Goal: Task Accomplishment & Management: Use online tool/utility

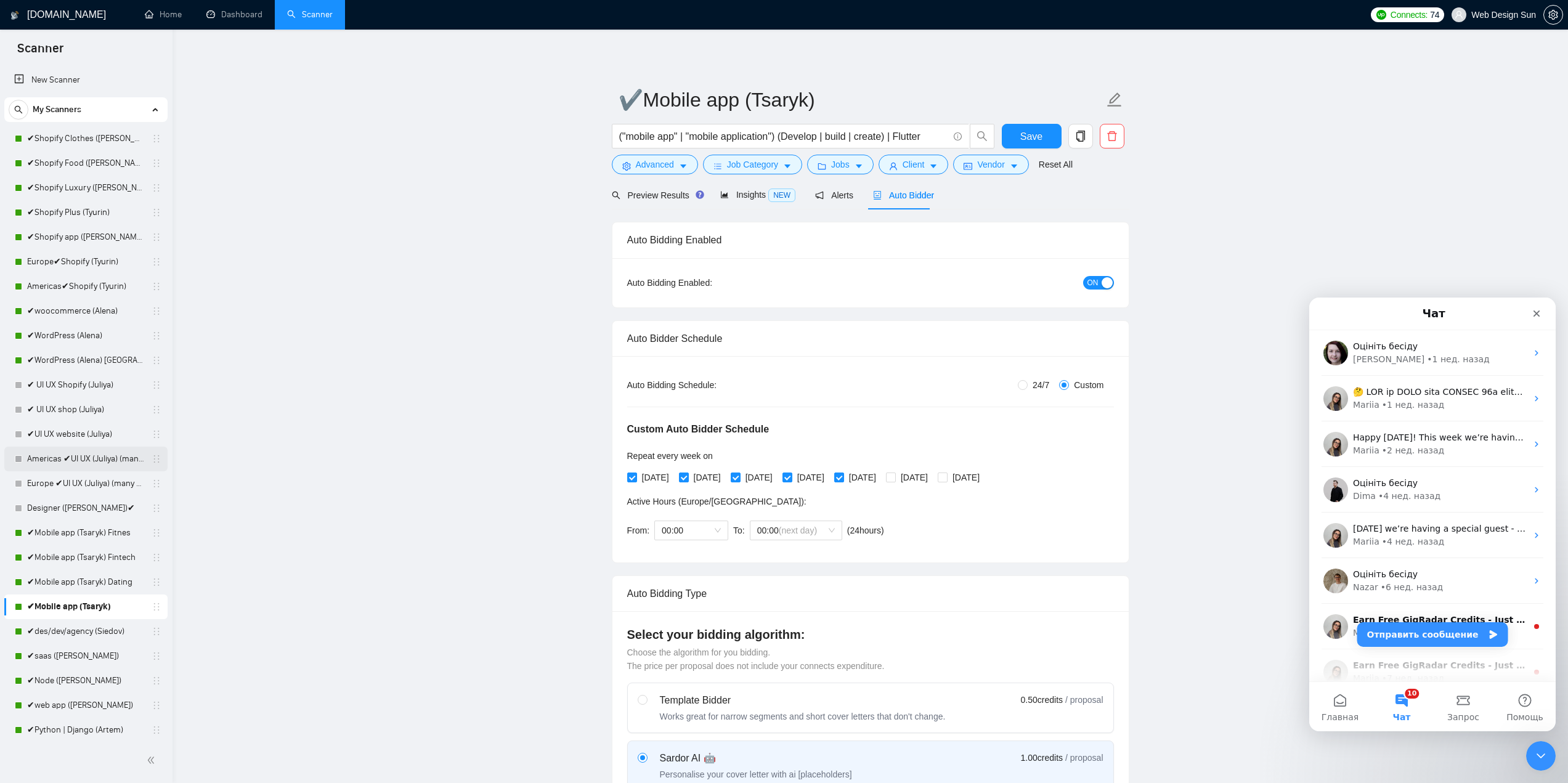
click at [101, 457] on link "Americas ✔UI UX (Juliya) (many posts)" at bounding box center [85, 459] width 117 height 25
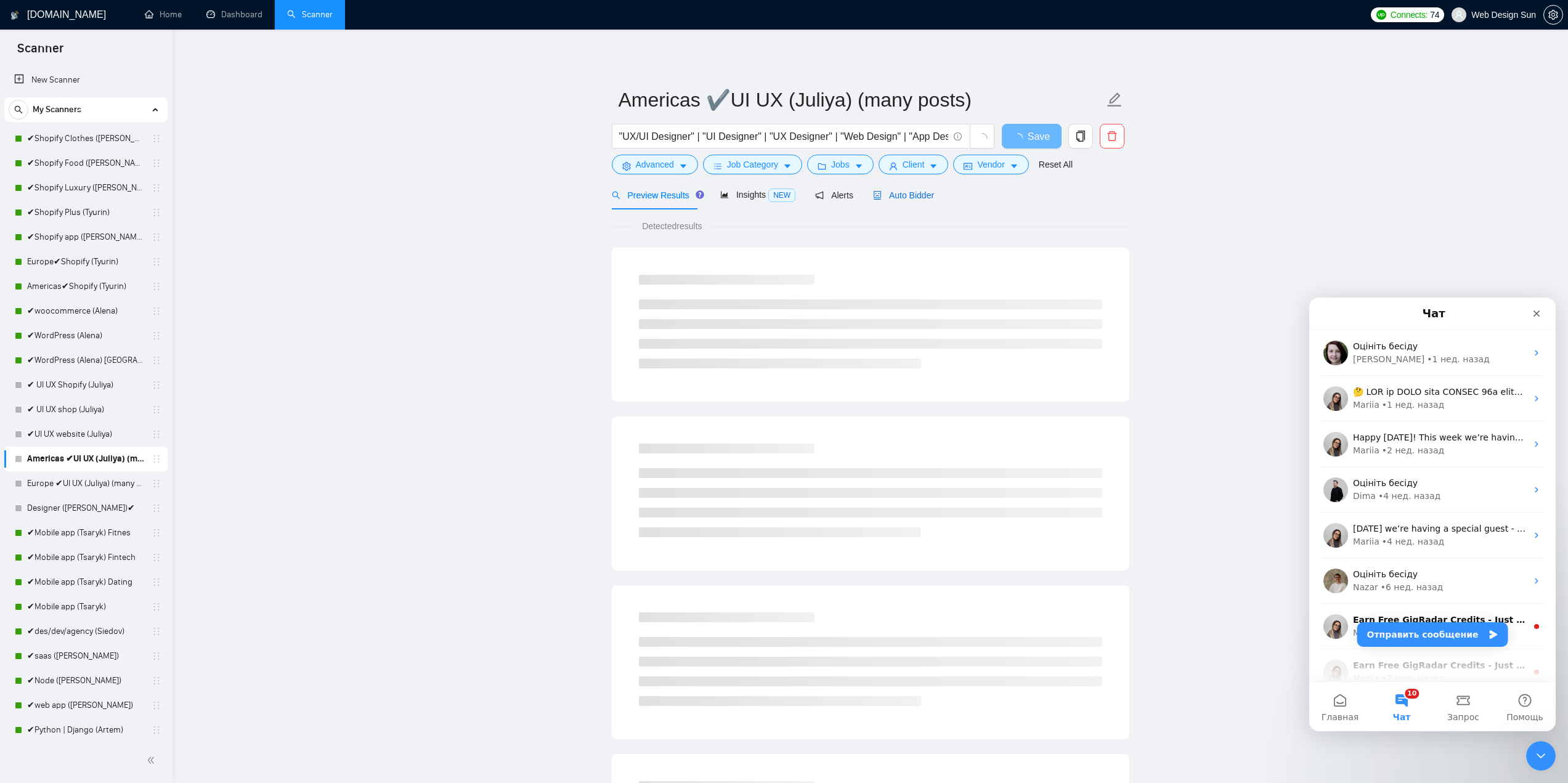
click at [899, 195] on span "Auto Bidder" at bounding box center [903, 195] width 61 height 10
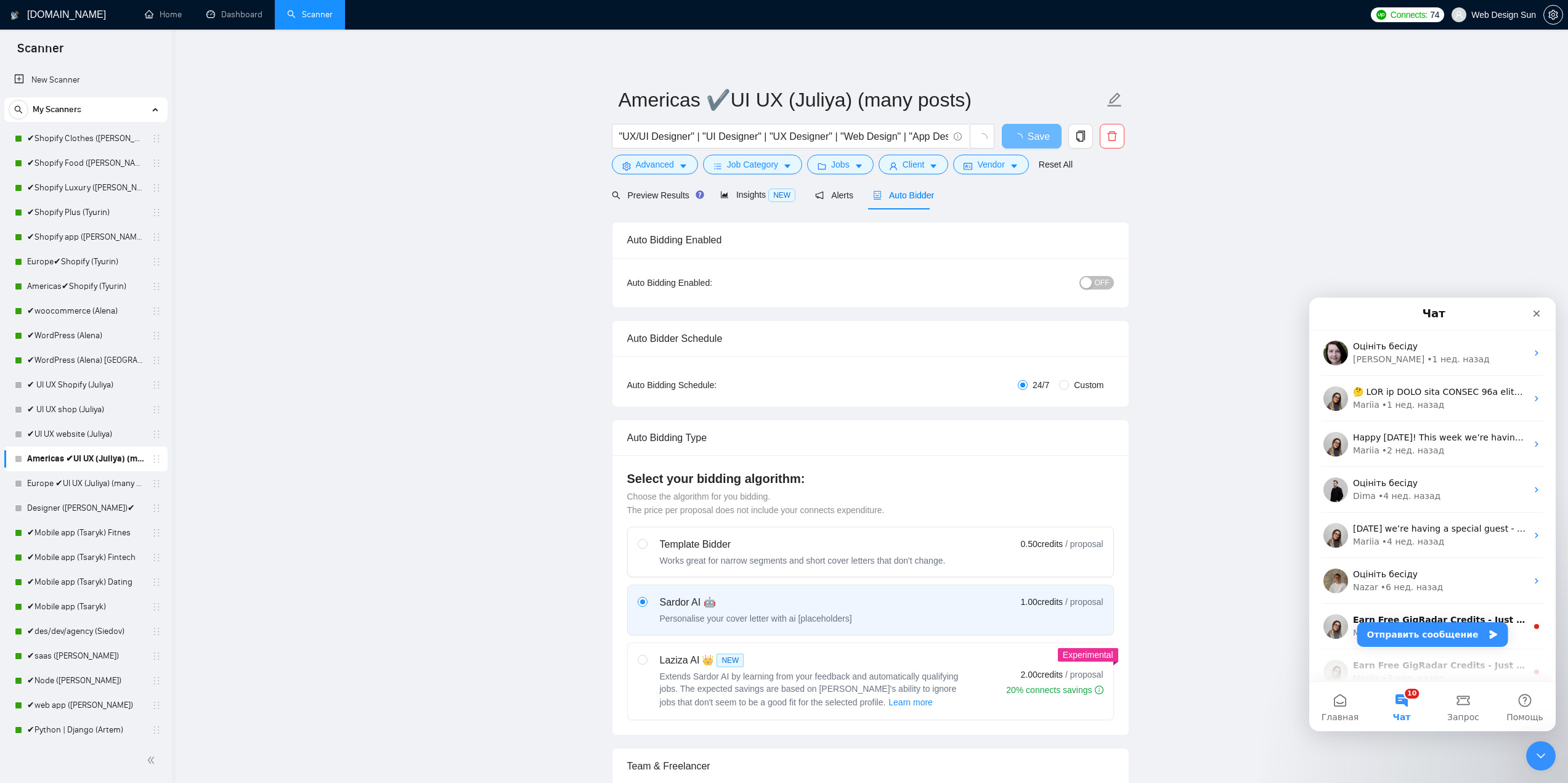
radio input "false"
radio input "true"
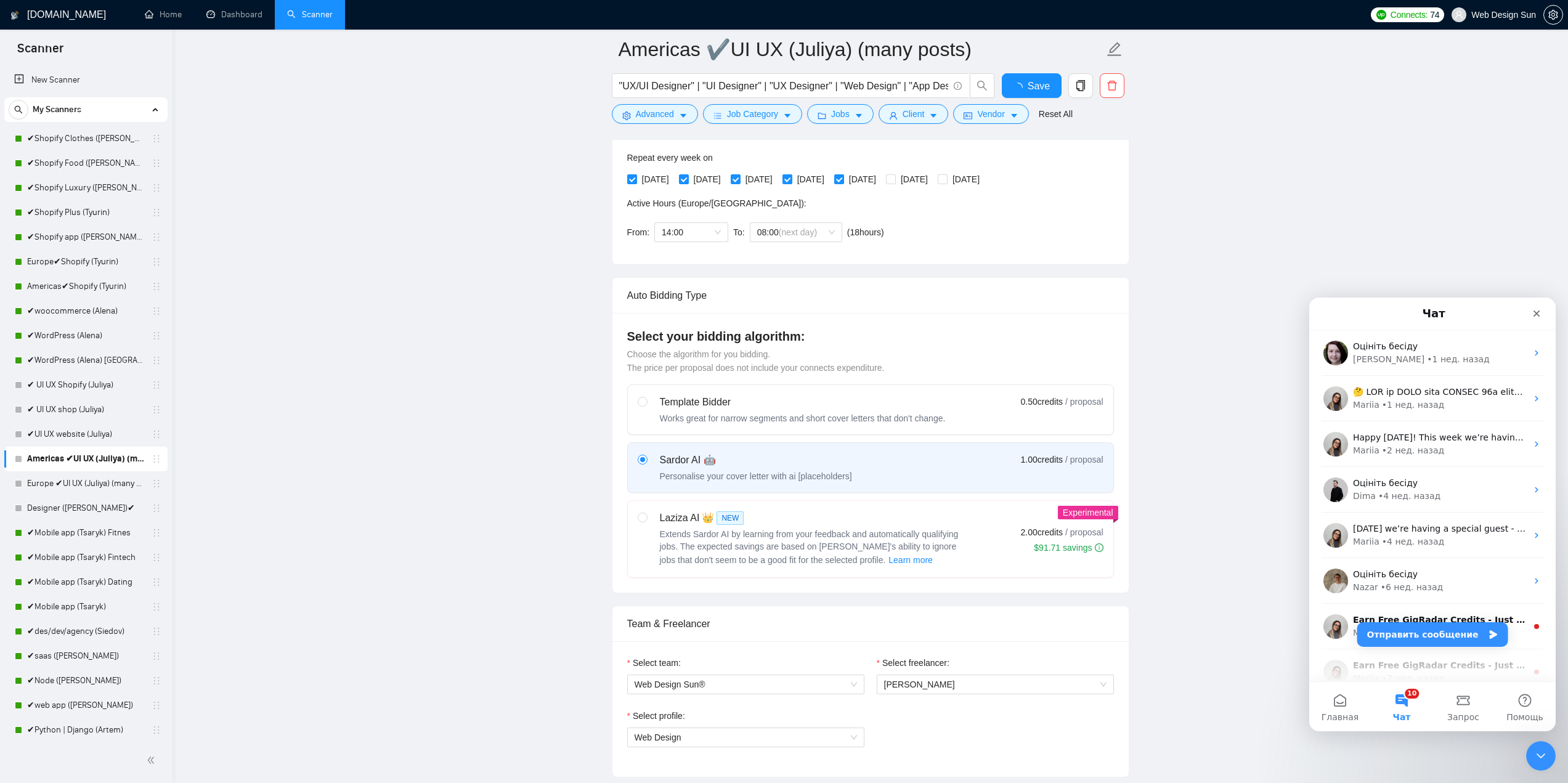
scroll to position [678, 0]
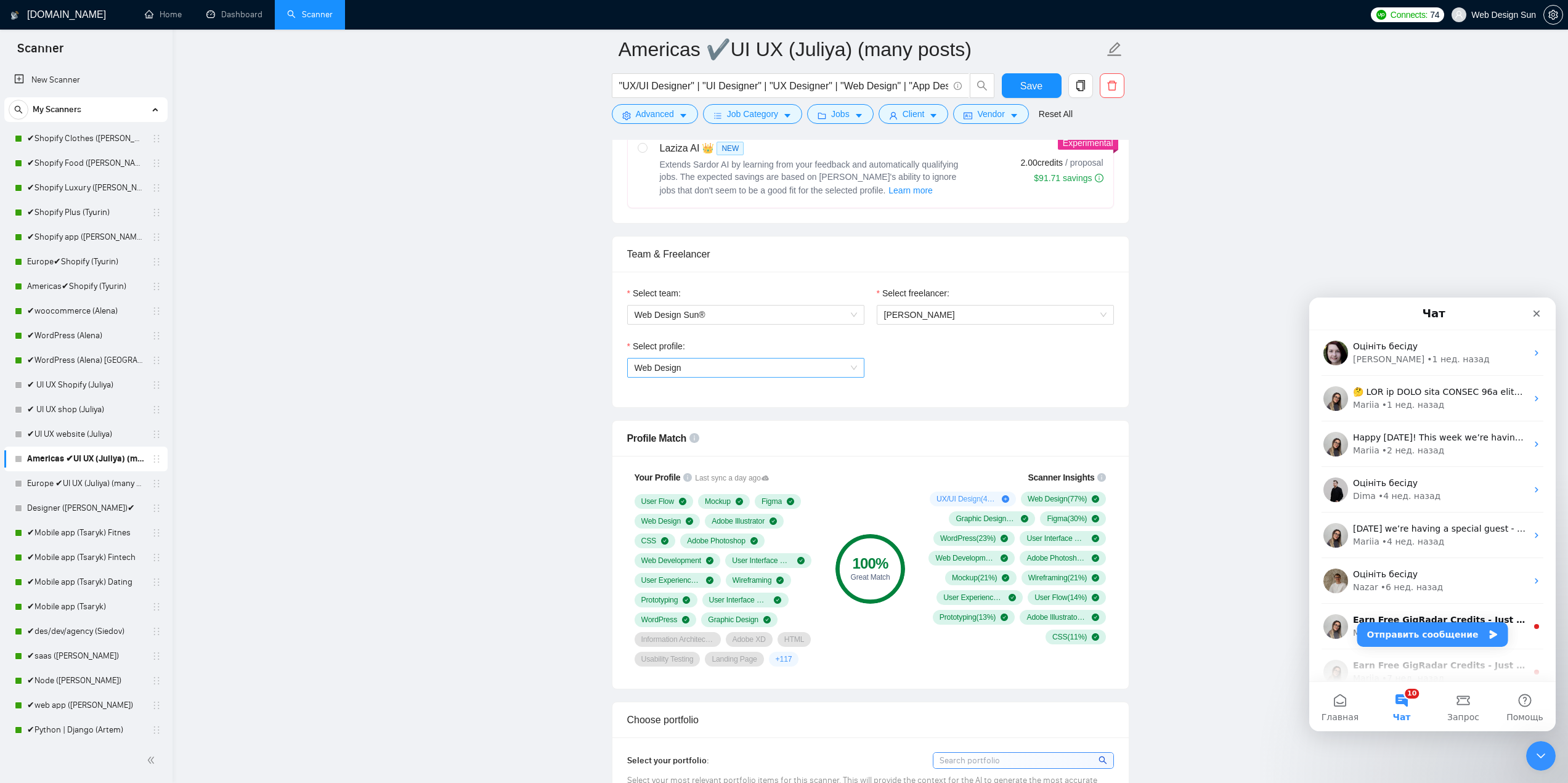
click at [845, 372] on span "Web Design" at bounding box center [745, 368] width 222 height 18
drag, startPoint x: 775, startPoint y: 405, endPoint x: 831, endPoint y: 421, distance: 58.2
click at [775, 405] on div "UX/UI Design" at bounding box center [744, 411] width 222 height 14
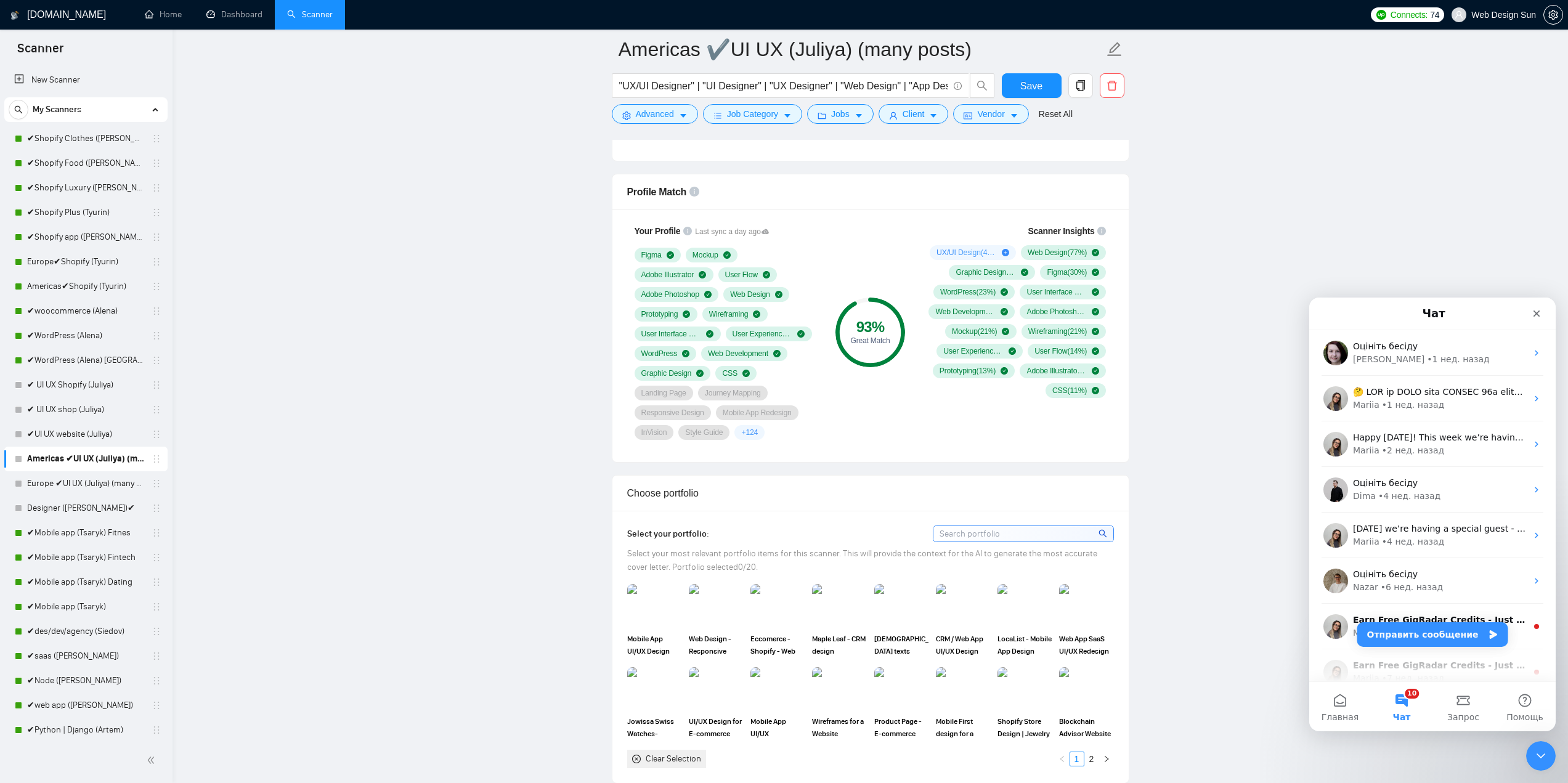
scroll to position [1232, 0]
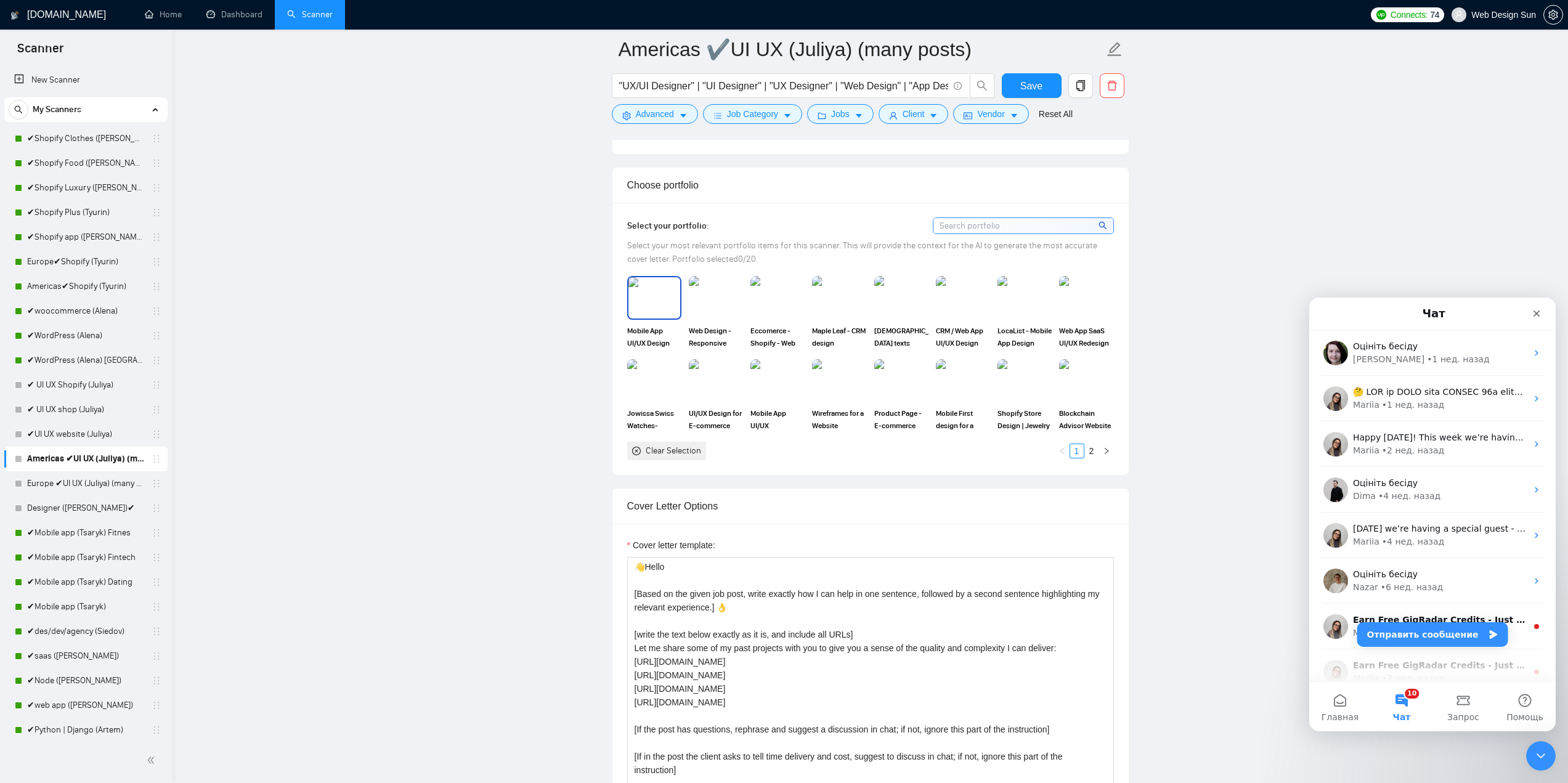
click at [654, 306] on img at bounding box center [654, 297] width 52 height 41
click at [727, 299] on img at bounding box center [715, 297] width 52 height 41
click at [773, 311] on img at bounding box center [777, 297] width 52 height 41
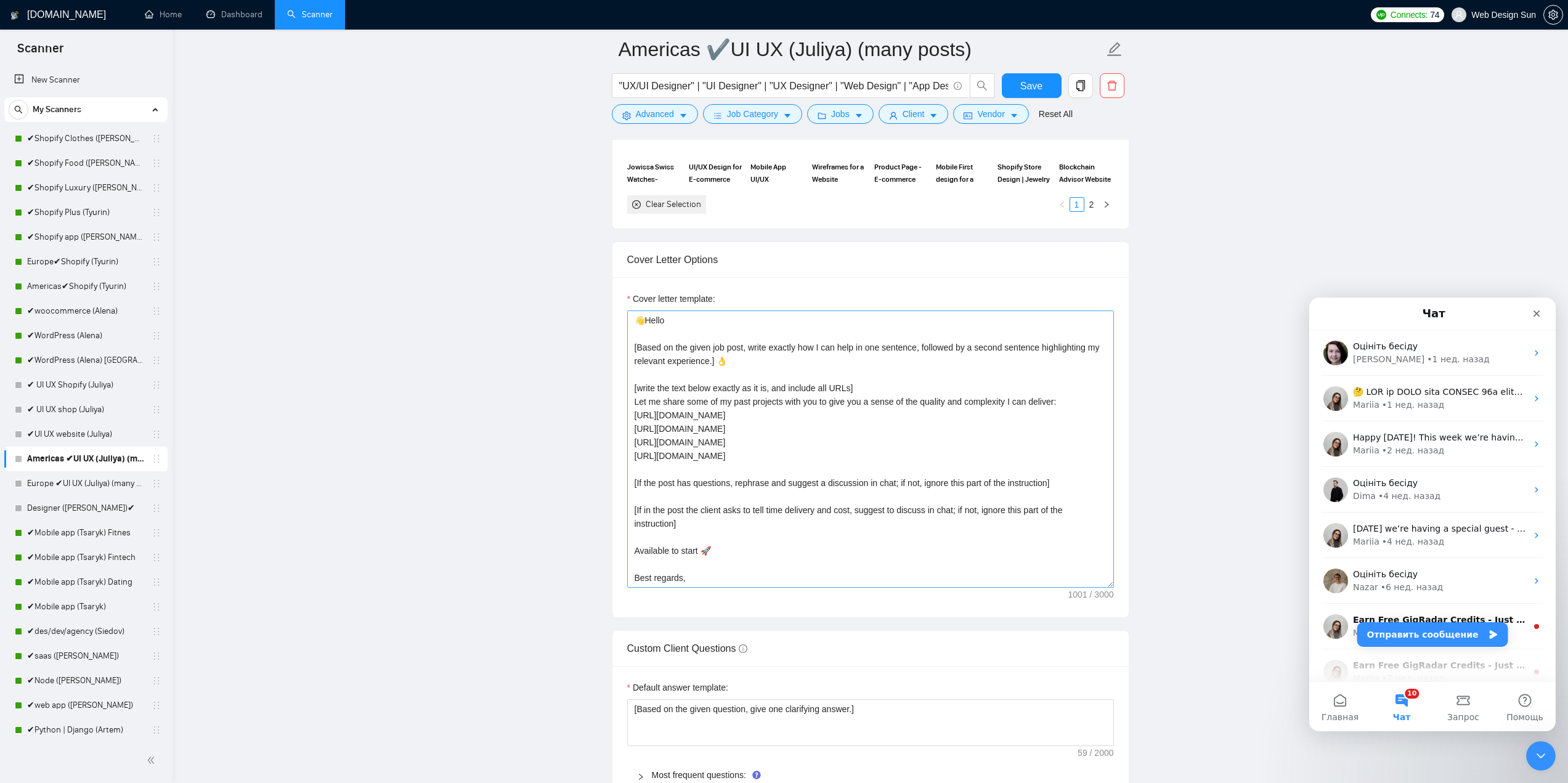
scroll to position [27, 0]
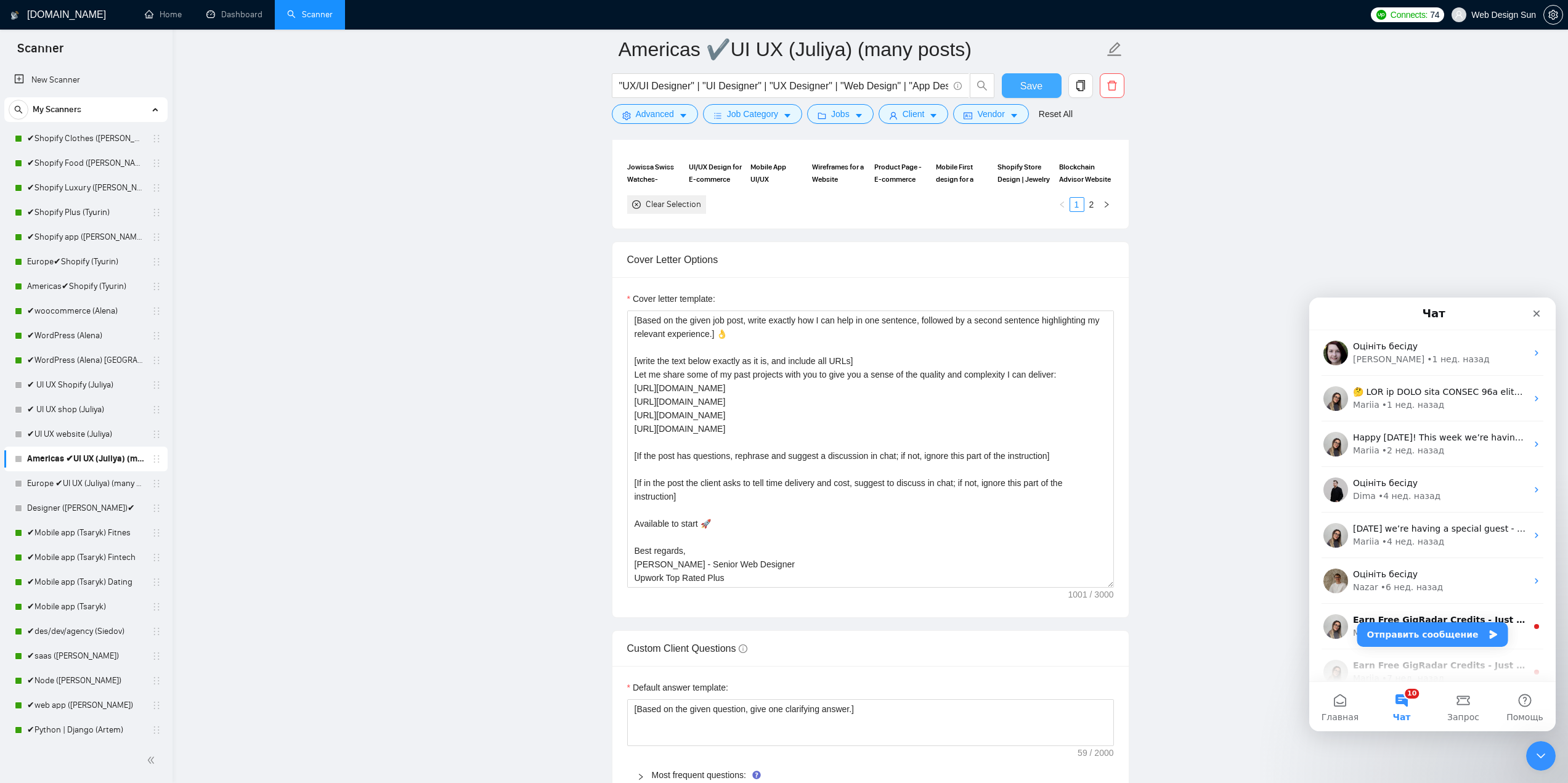
click at [1027, 92] on span "Save" at bounding box center [1031, 86] width 22 height 15
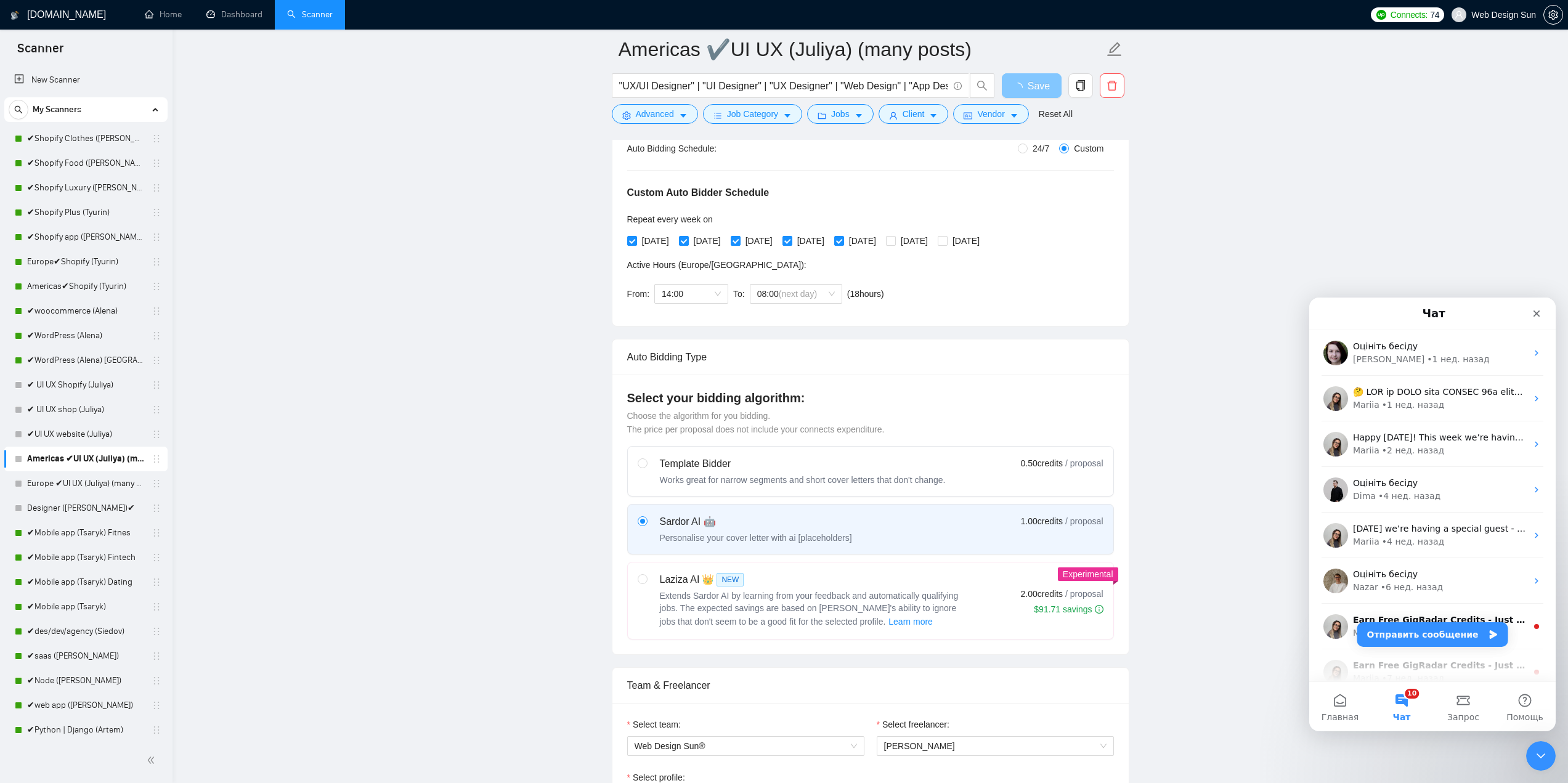
scroll to position [0, 0]
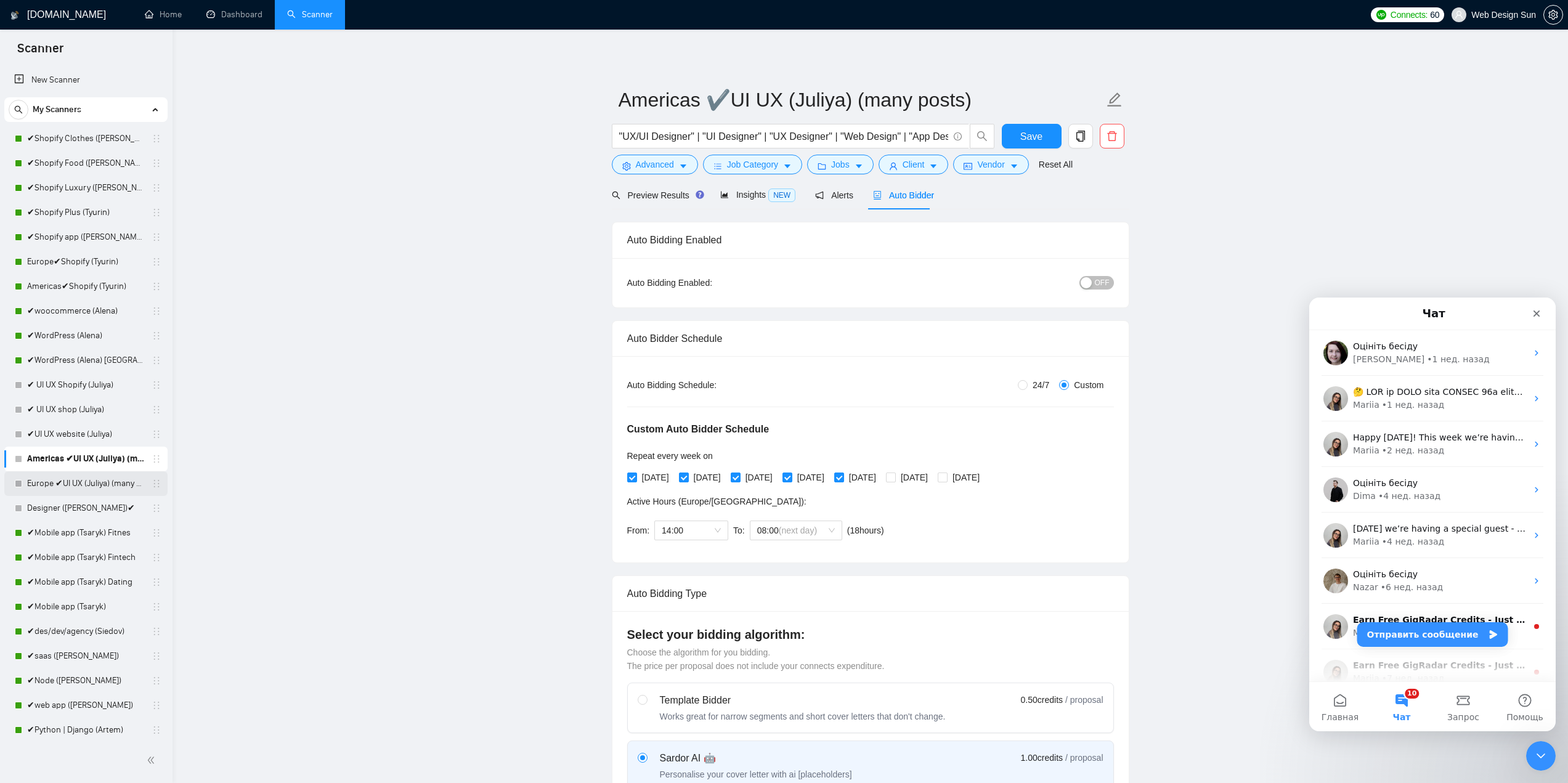
click at [74, 488] on link "Europe ✔UI UX (Juliya) (many posts)" at bounding box center [85, 484] width 117 height 25
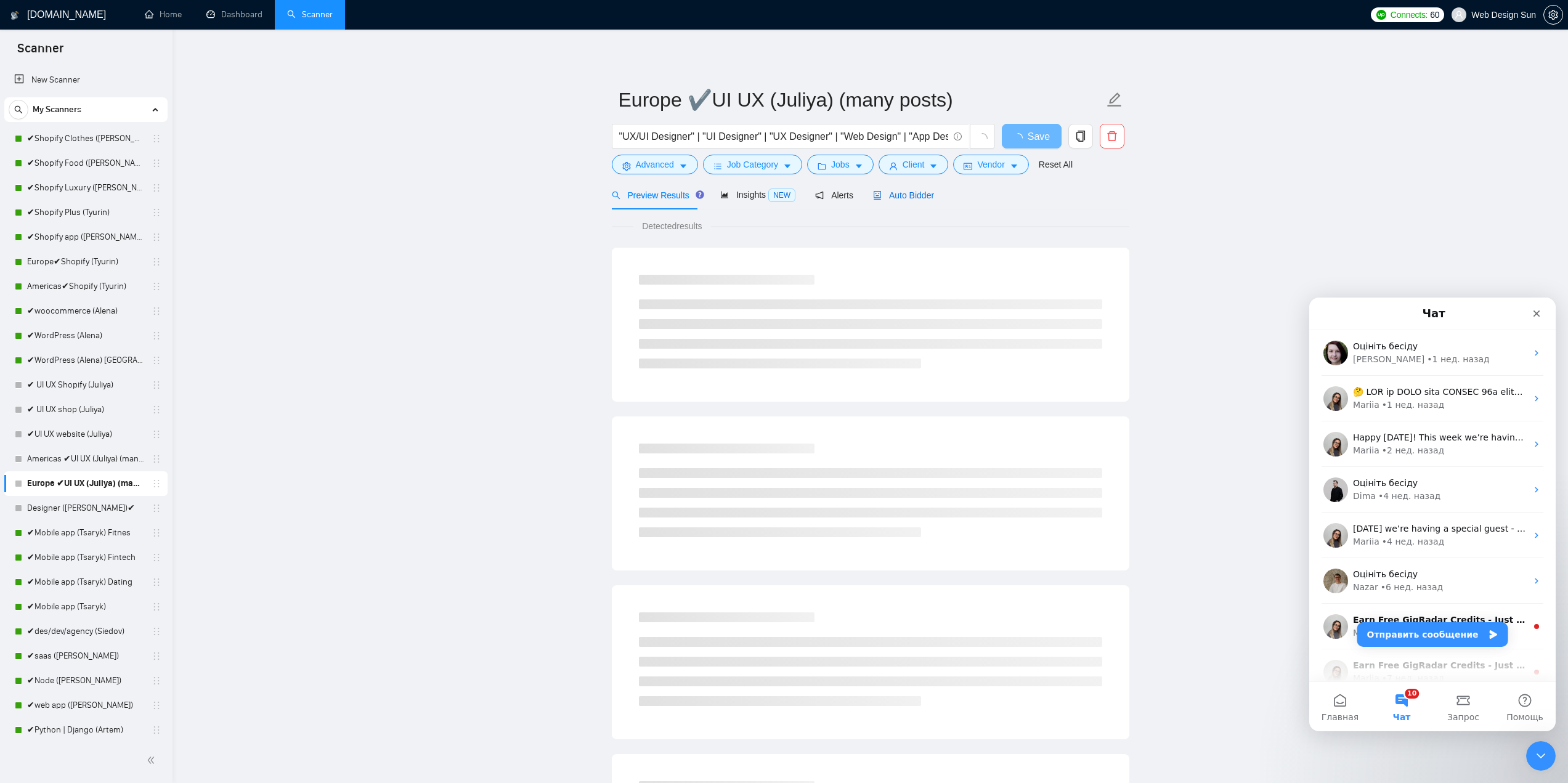
click at [903, 194] on span "Auto Bidder" at bounding box center [903, 195] width 61 height 10
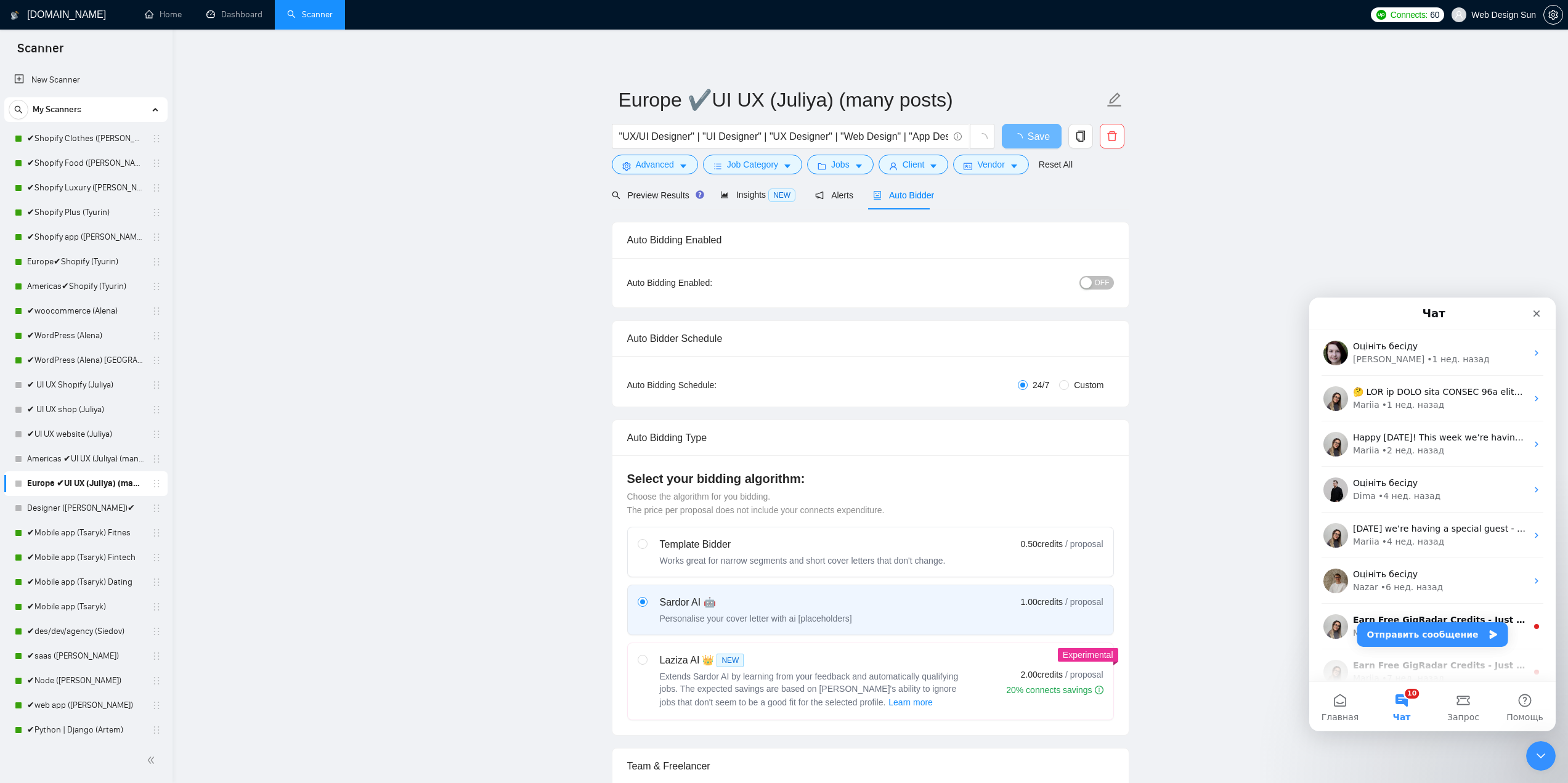
radio input "false"
radio input "true"
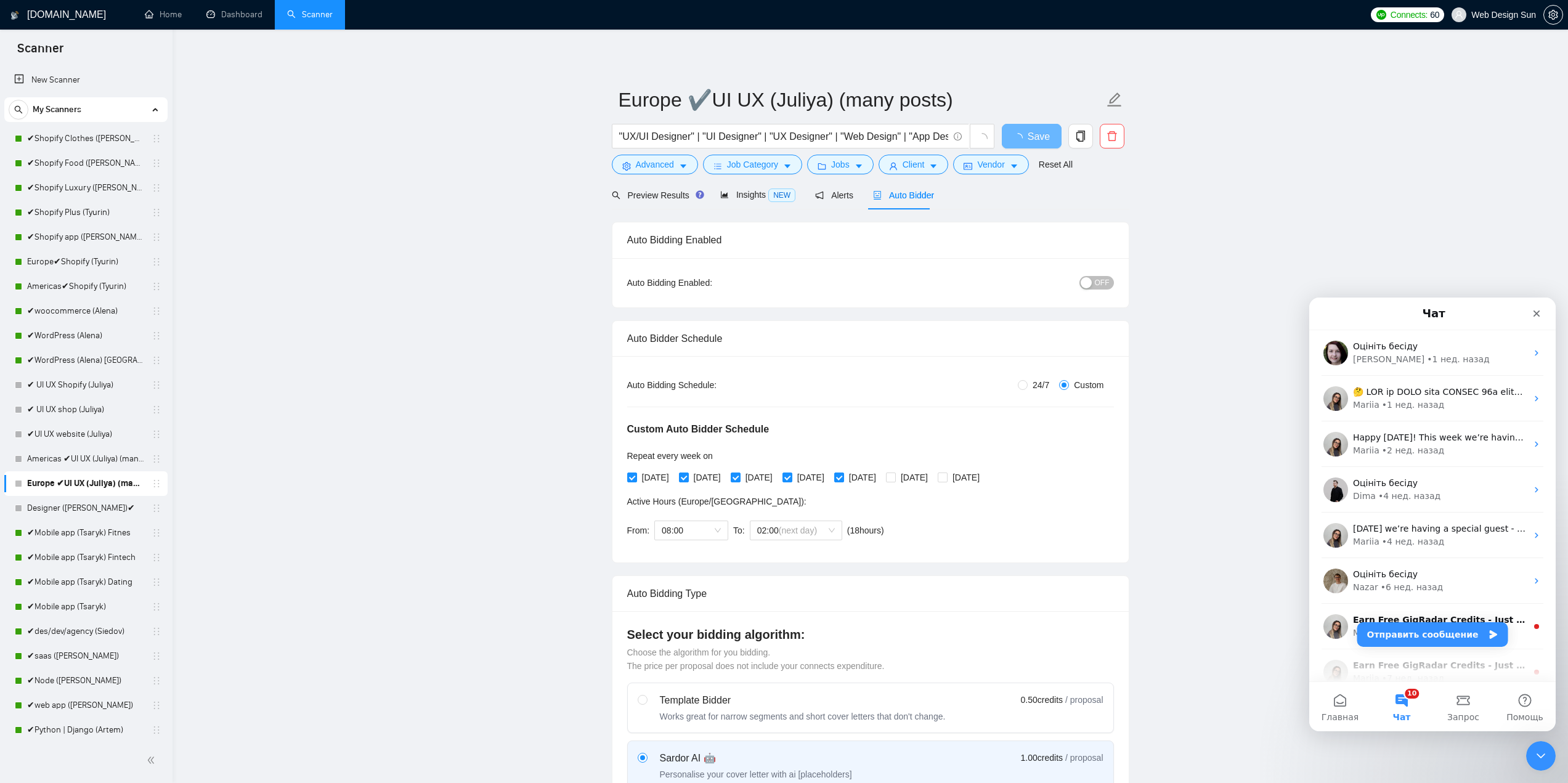
click at [1097, 283] on span "OFF" at bounding box center [1101, 283] width 15 height 14
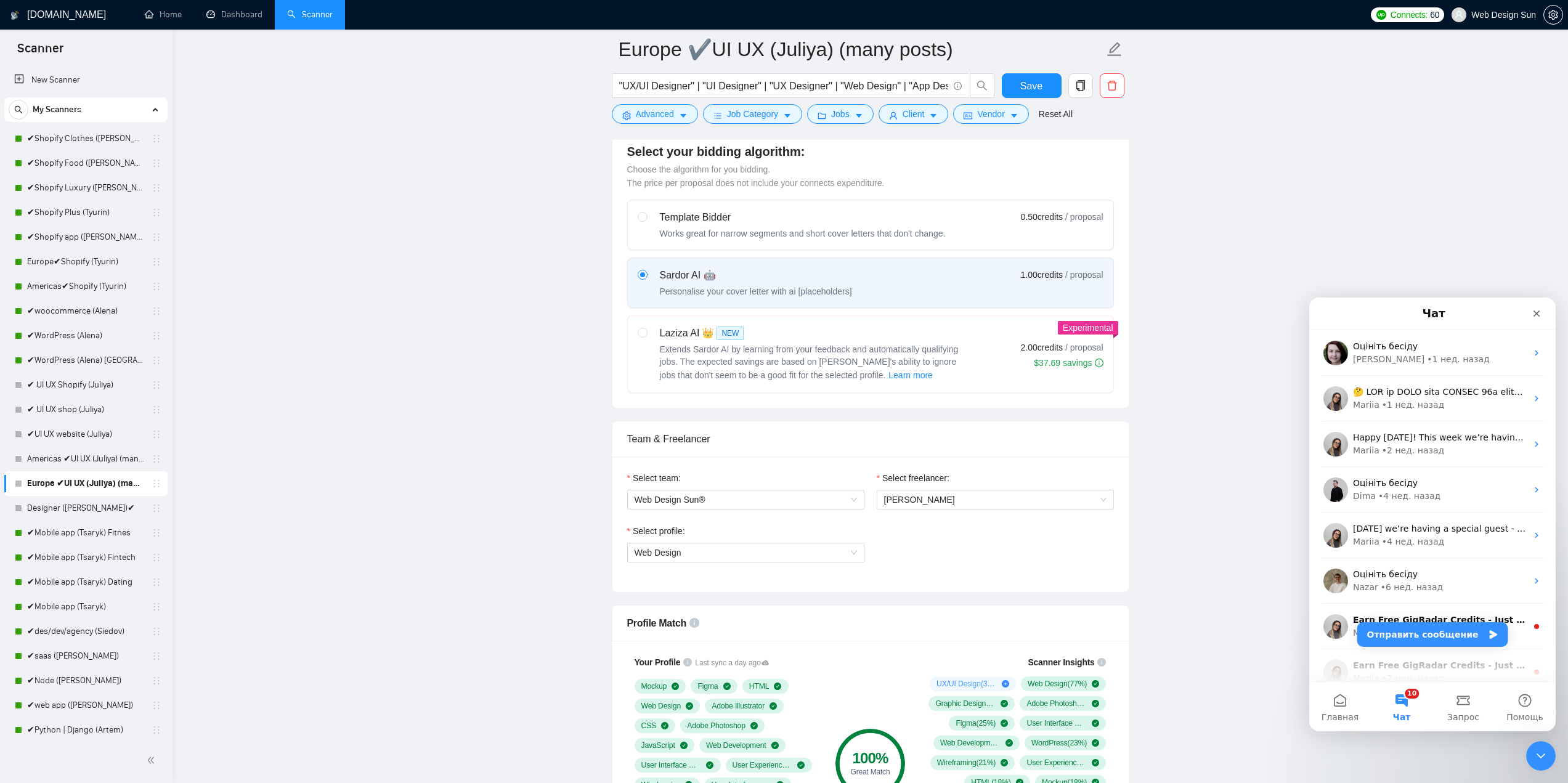
scroll to position [678, 0]
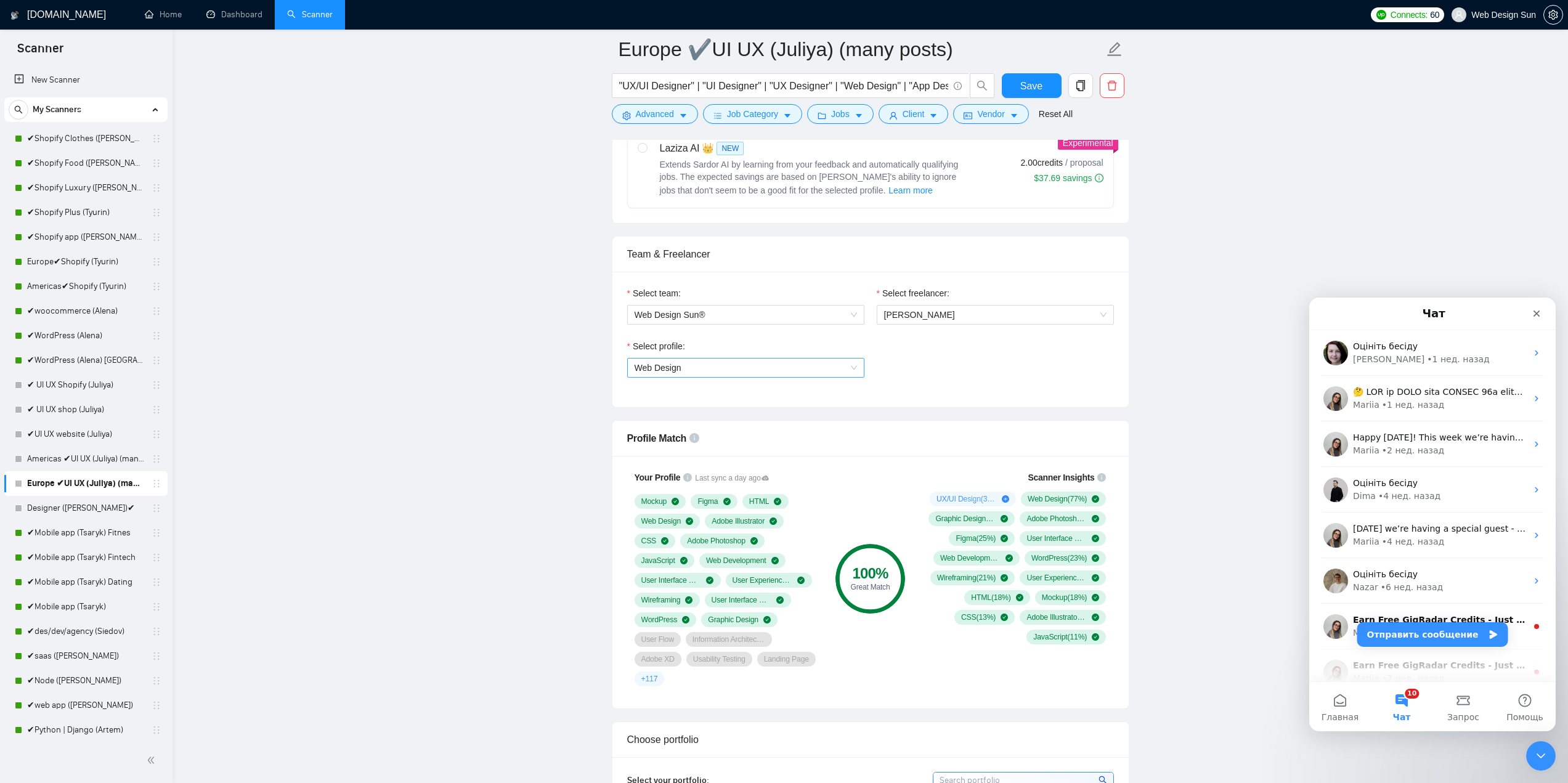
click at [837, 366] on span "Web Design" at bounding box center [745, 368] width 222 height 18
click at [790, 411] on div "UX/UI Design" at bounding box center [744, 411] width 222 height 14
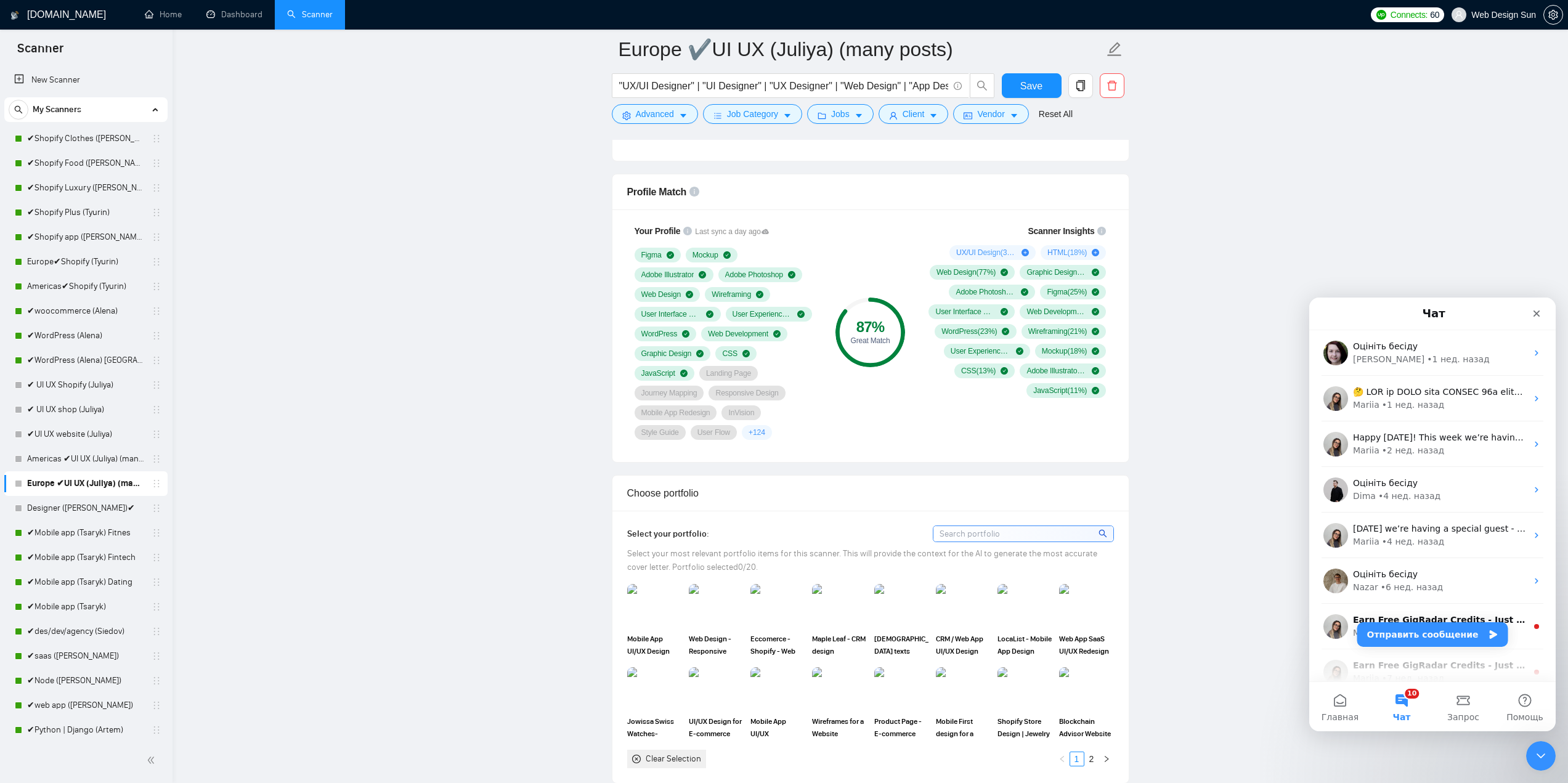
scroll to position [1171, 0]
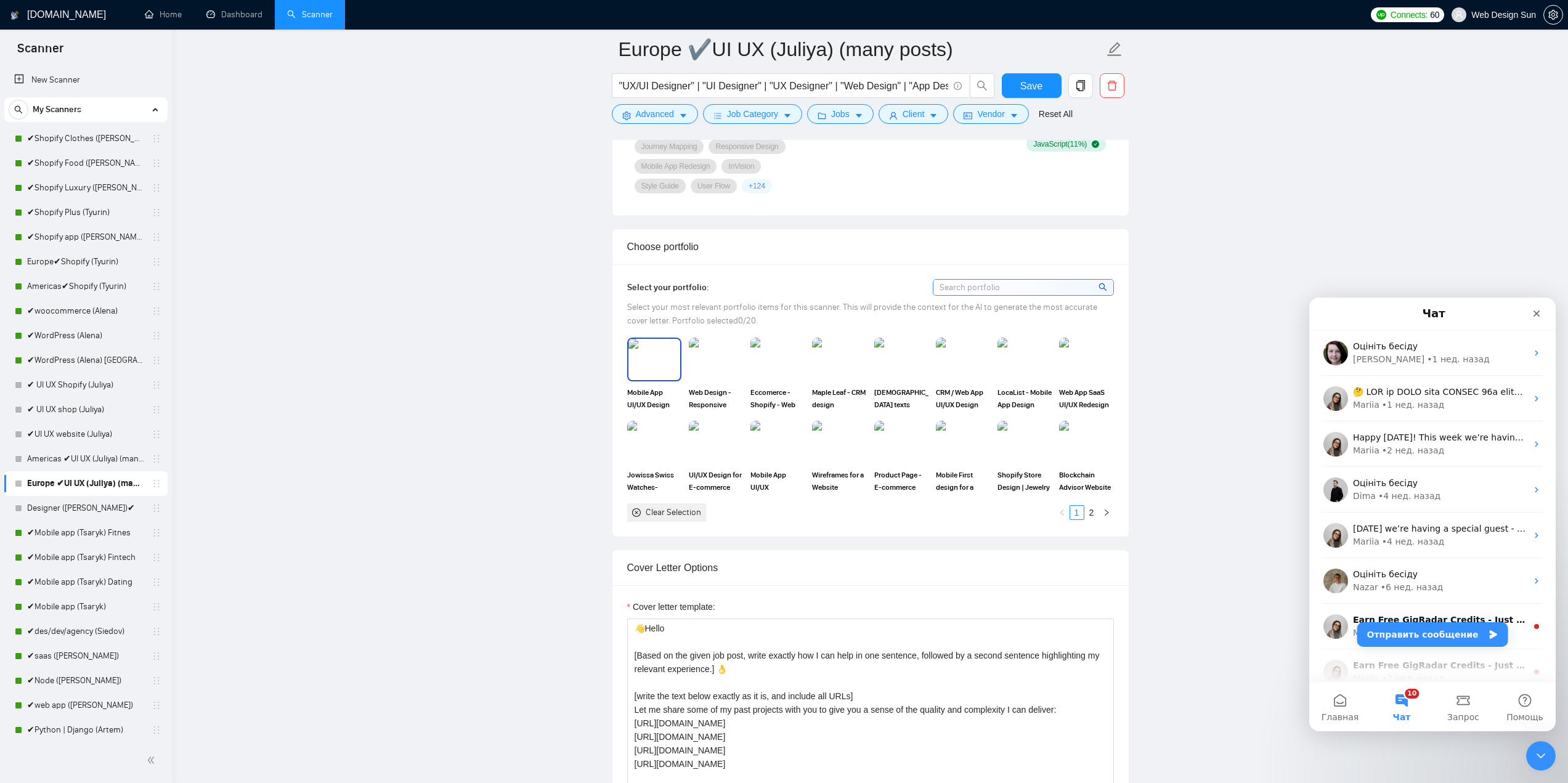
drag, startPoint x: 648, startPoint y: 343, endPoint x: 692, endPoint y: 339, distance: 44.2
click at [650, 343] on img at bounding box center [654, 359] width 52 height 41
click at [697, 339] on img at bounding box center [715, 359] width 52 height 41
click at [783, 345] on img at bounding box center [777, 359] width 52 height 41
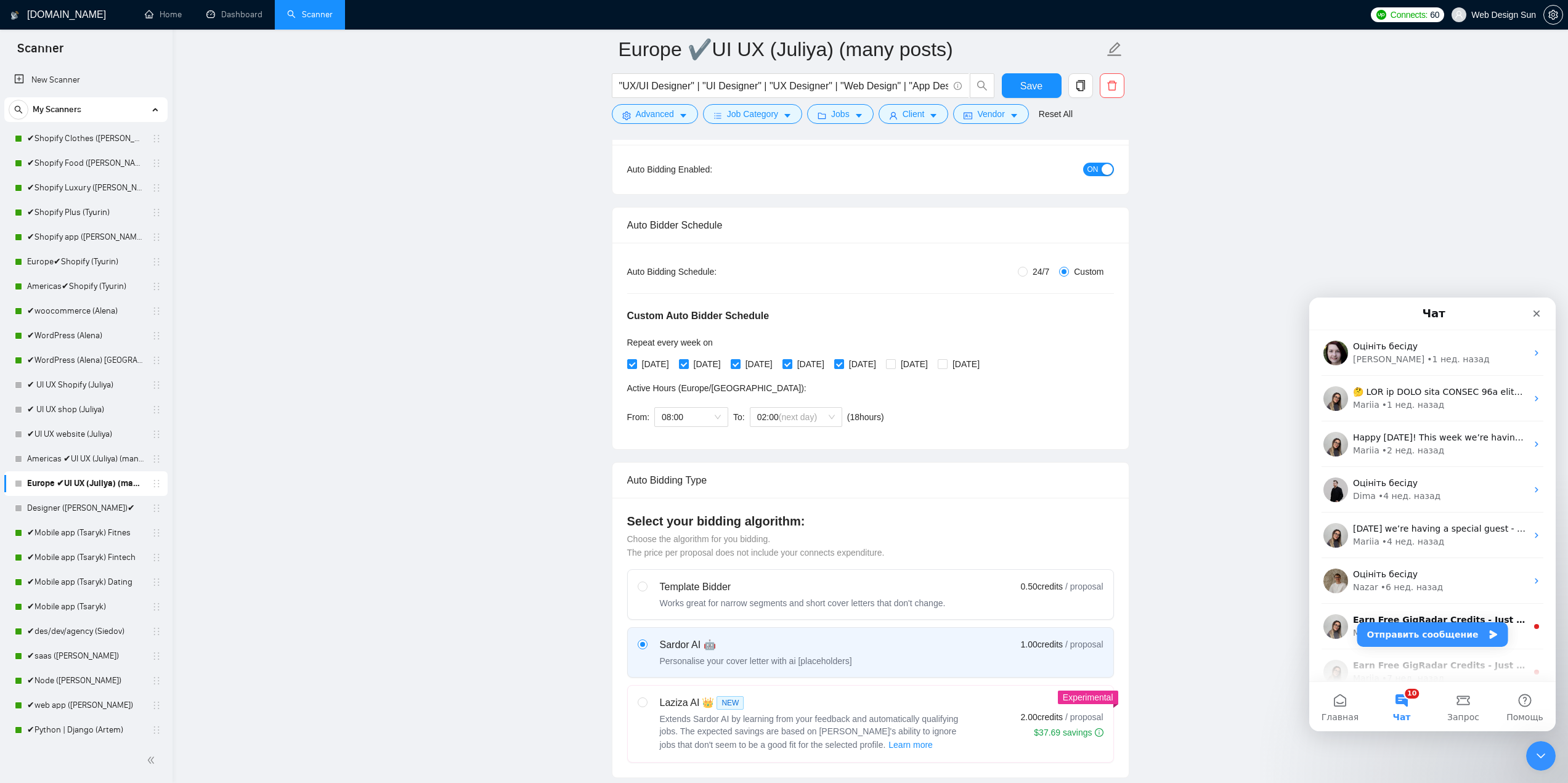
scroll to position [0, 0]
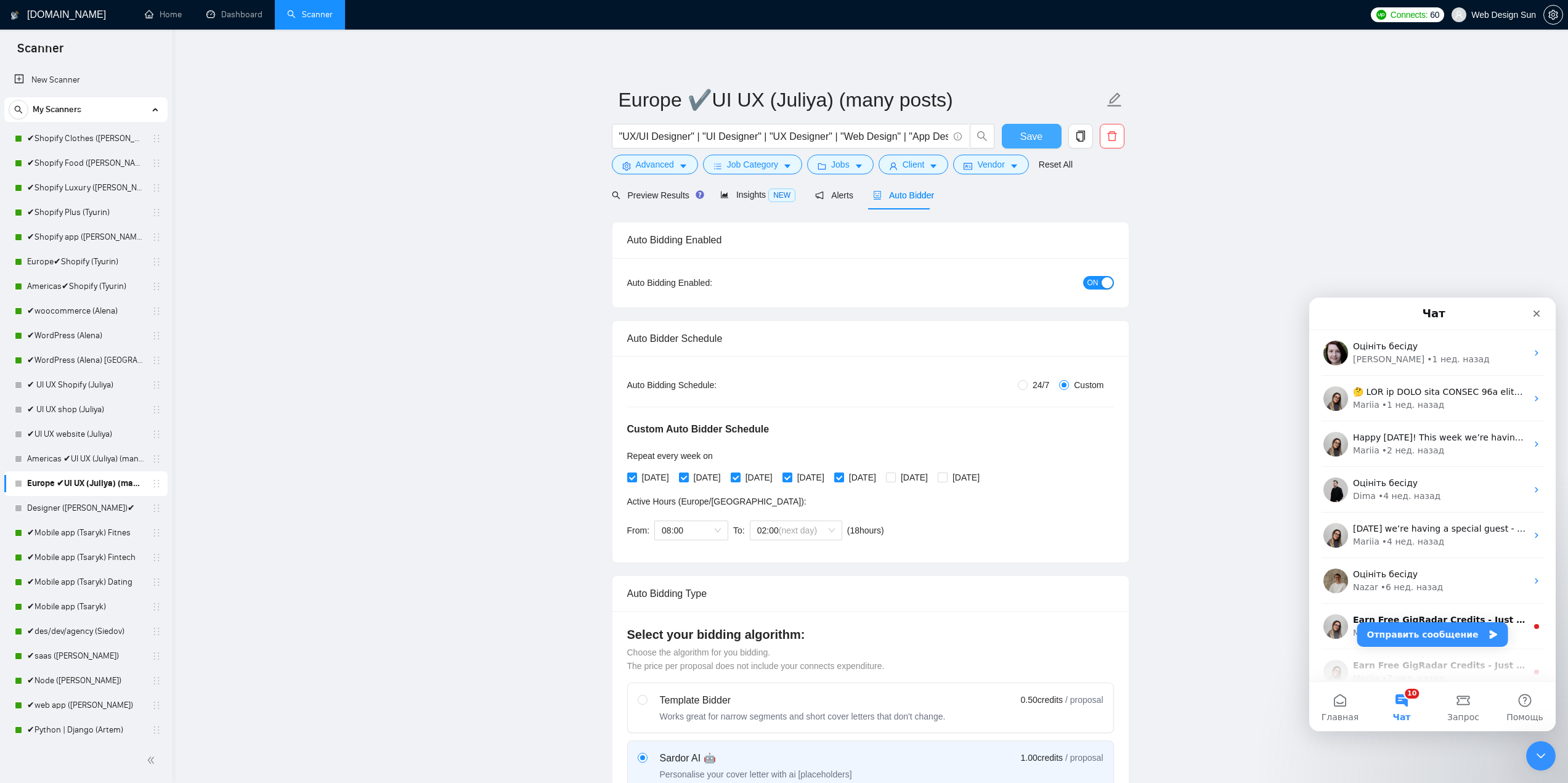
click at [1036, 130] on span "Save" at bounding box center [1031, 136] width 22 height 15
